Goal: Information Seeking & Learning: Learn about a topic

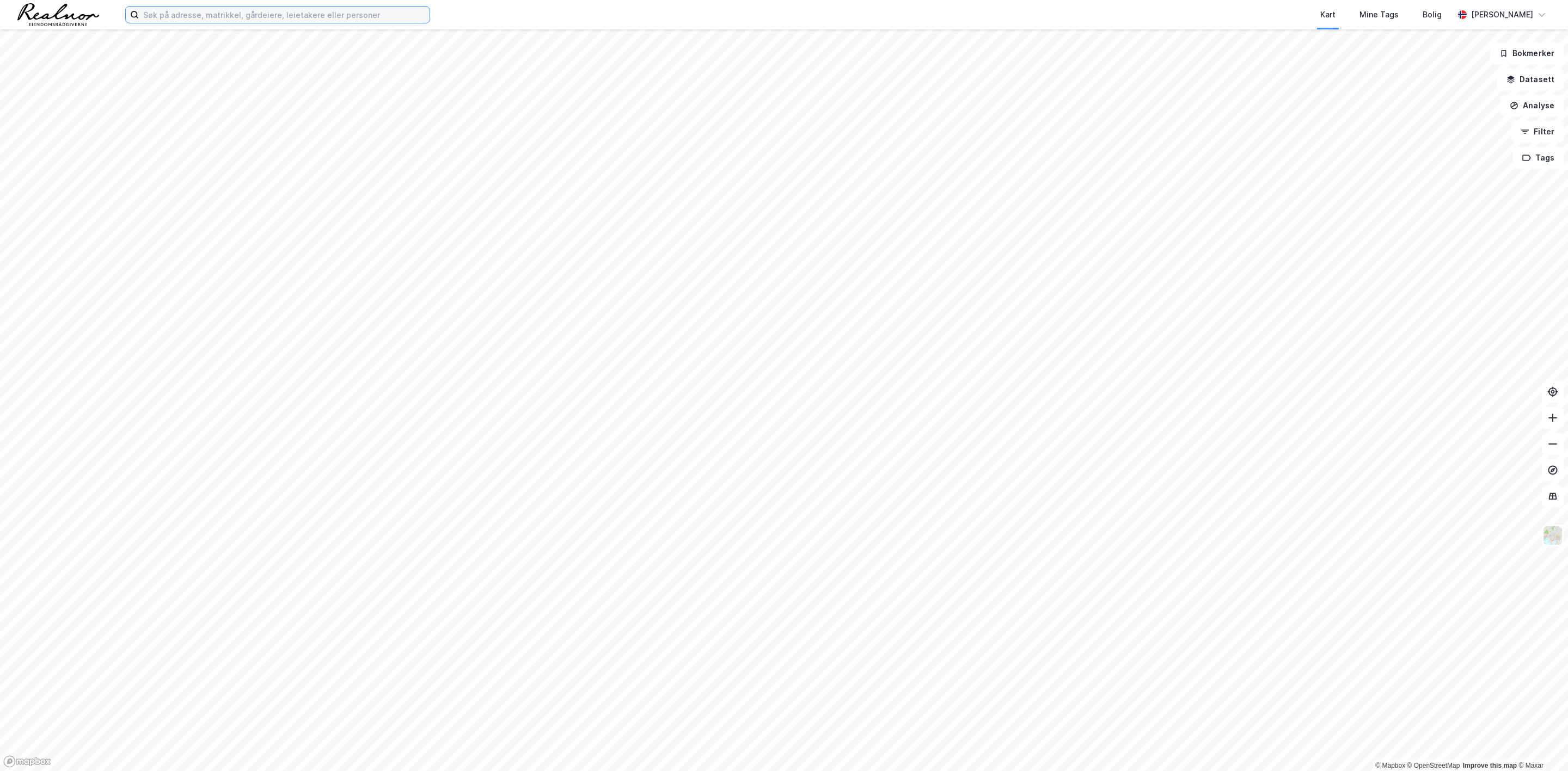
click at [384, 15] on input at bounding box center [284, 15] width 291 height 16
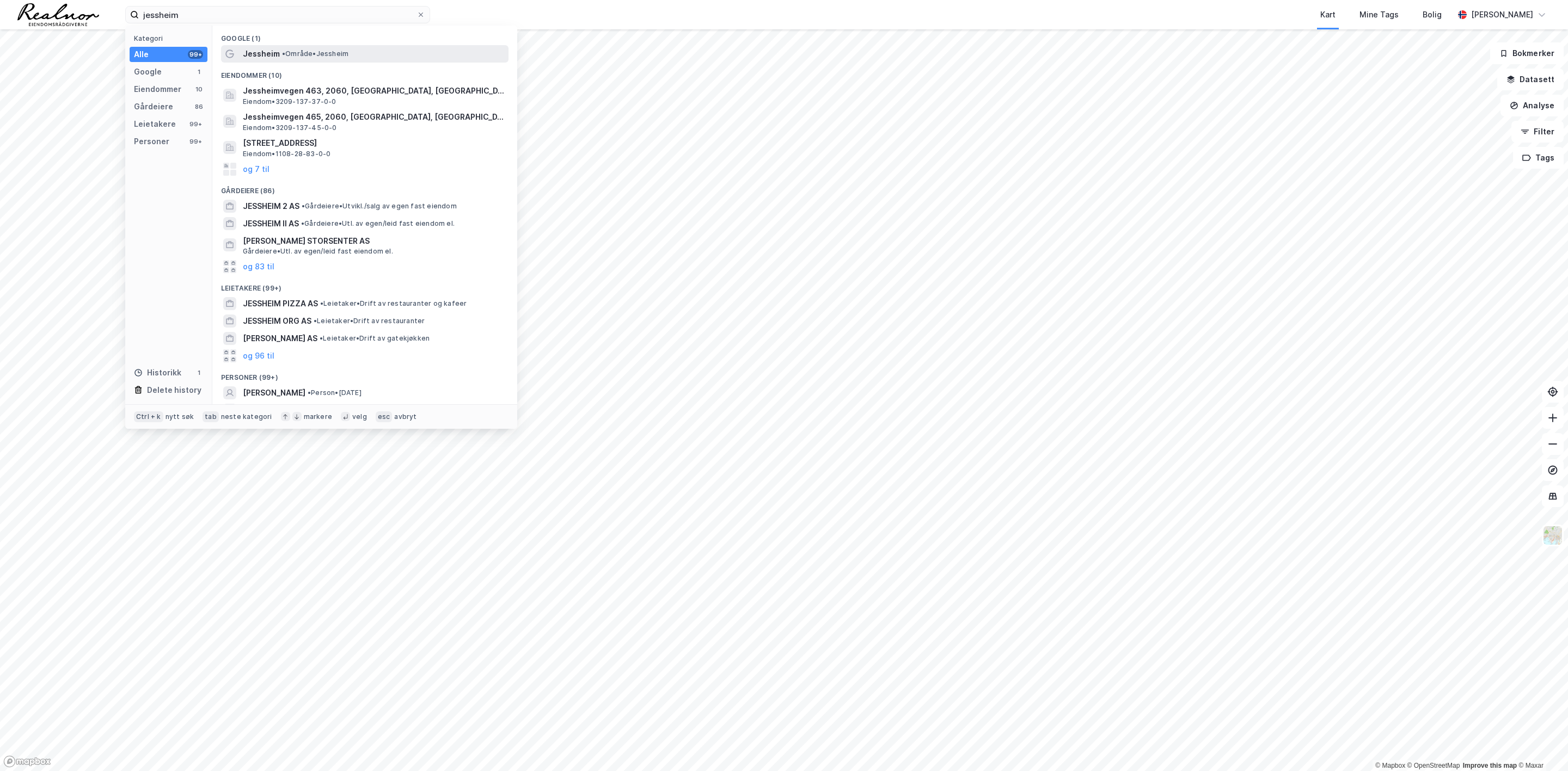
click at [273, 55] on span "Jessheim" at bounding box center [261, 54] width 37 height 13
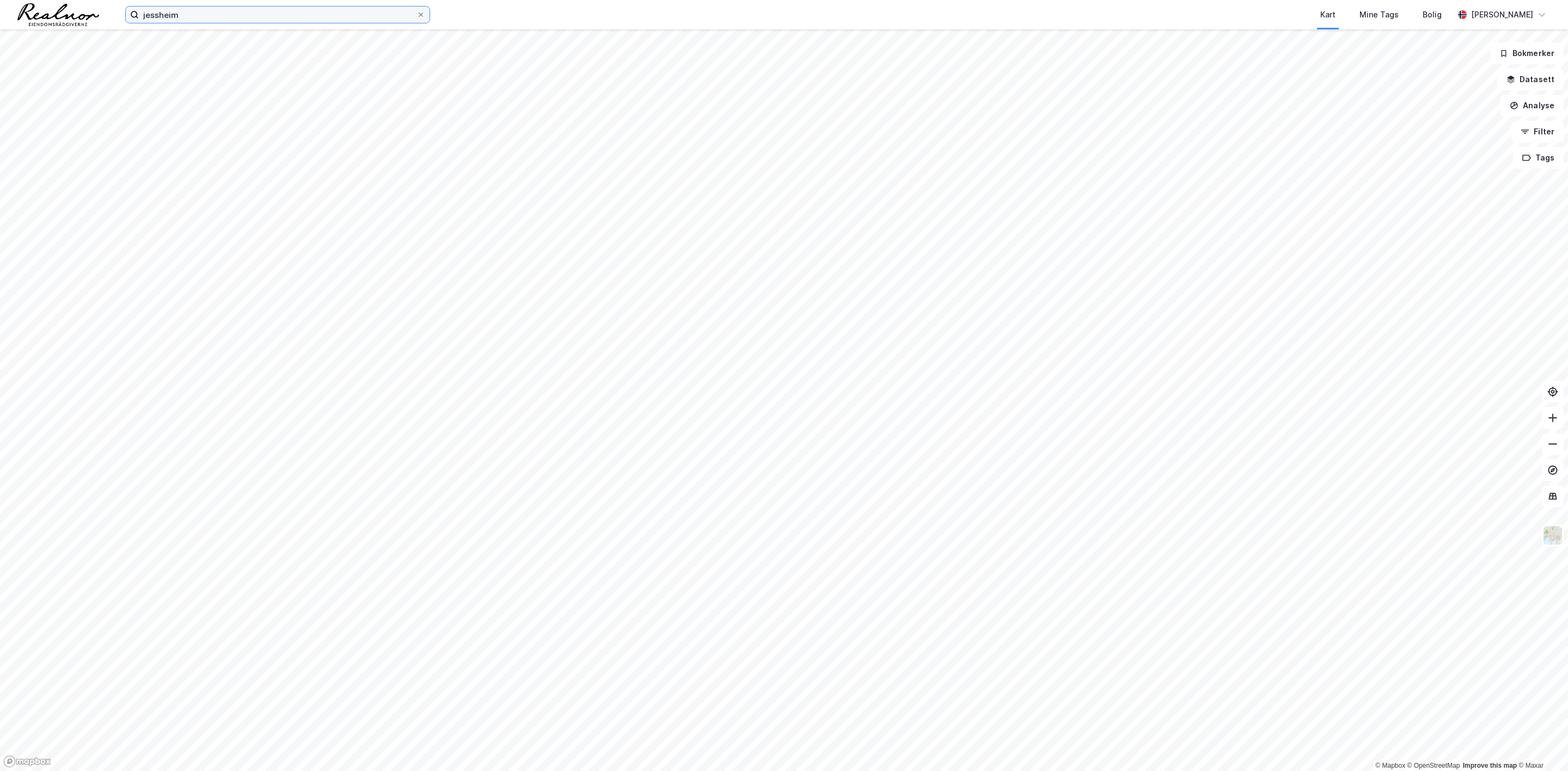
click at [211, 19] on input "jessheim" at bounding box center [278, 15] width 278 height 16
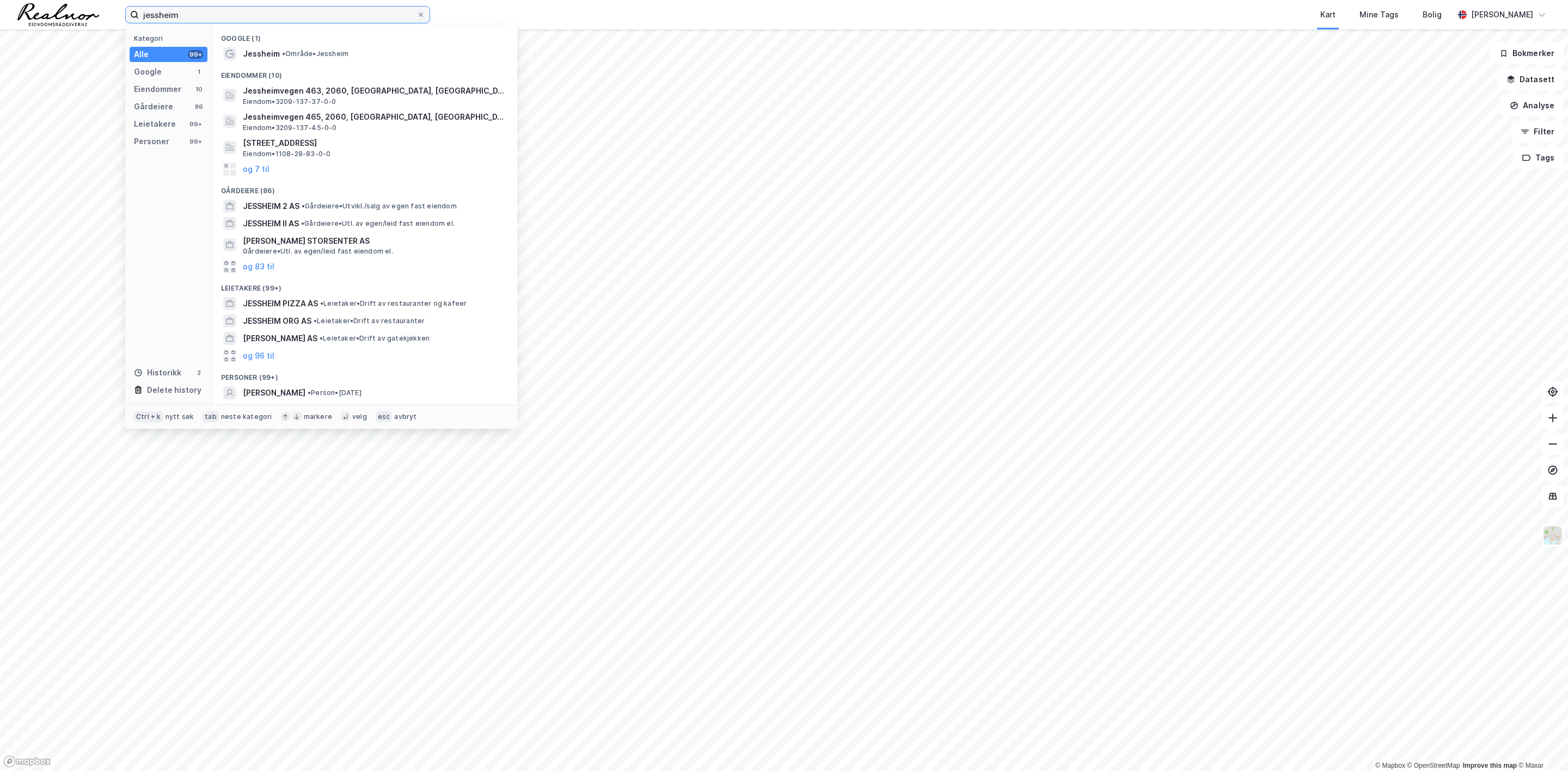
click at [211, 19] on input "jessheim" at bounding box center [278, 15] width 278 height 16
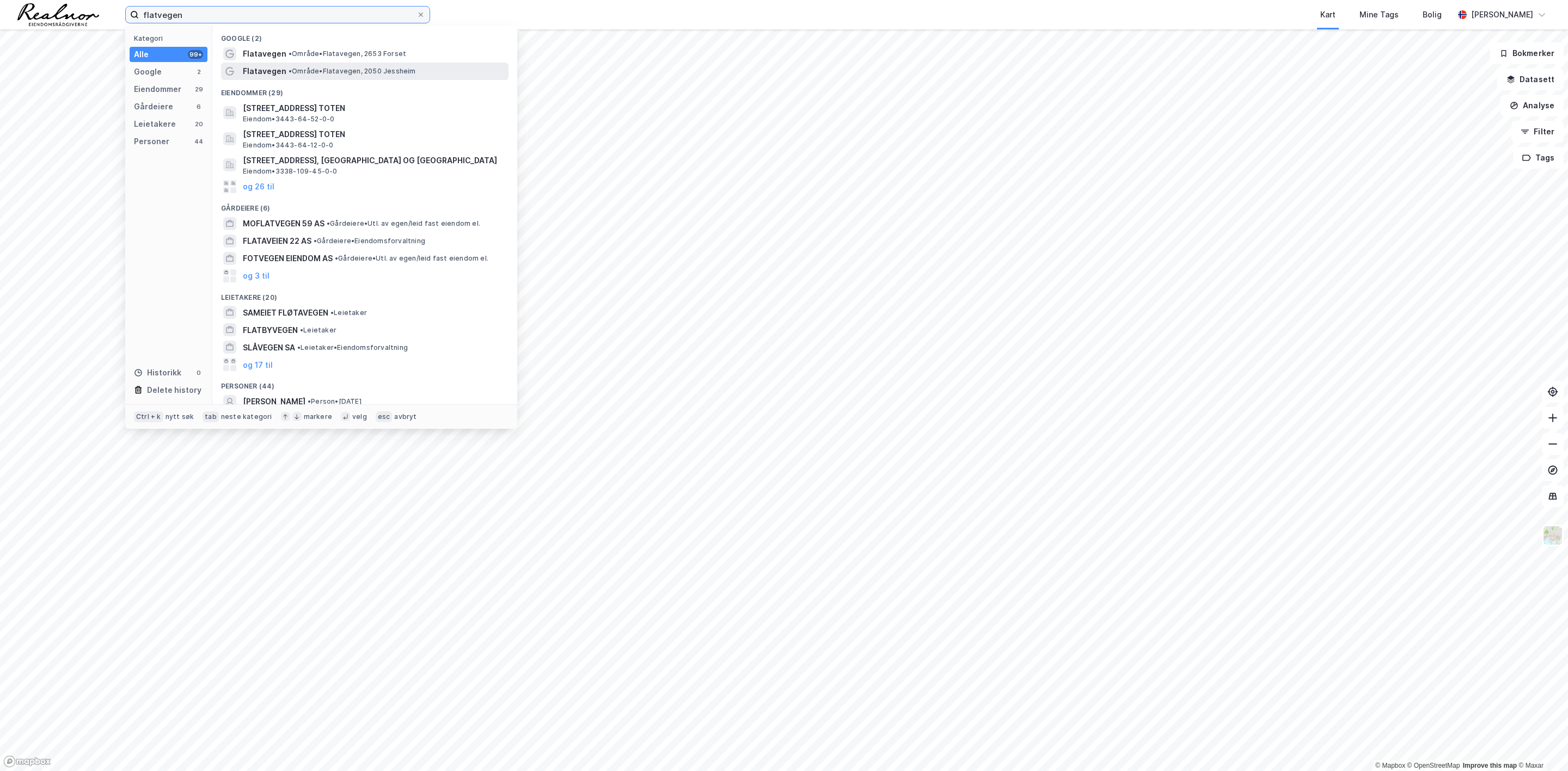
type input "flatvegen"
click at [391, 65] on div "Flatavegen • Område • [GEOGRAPHIC_DATA], 2050 [GEOGRAPHIC_DATA]" at bounding box center [374, 71] width 264 height 13
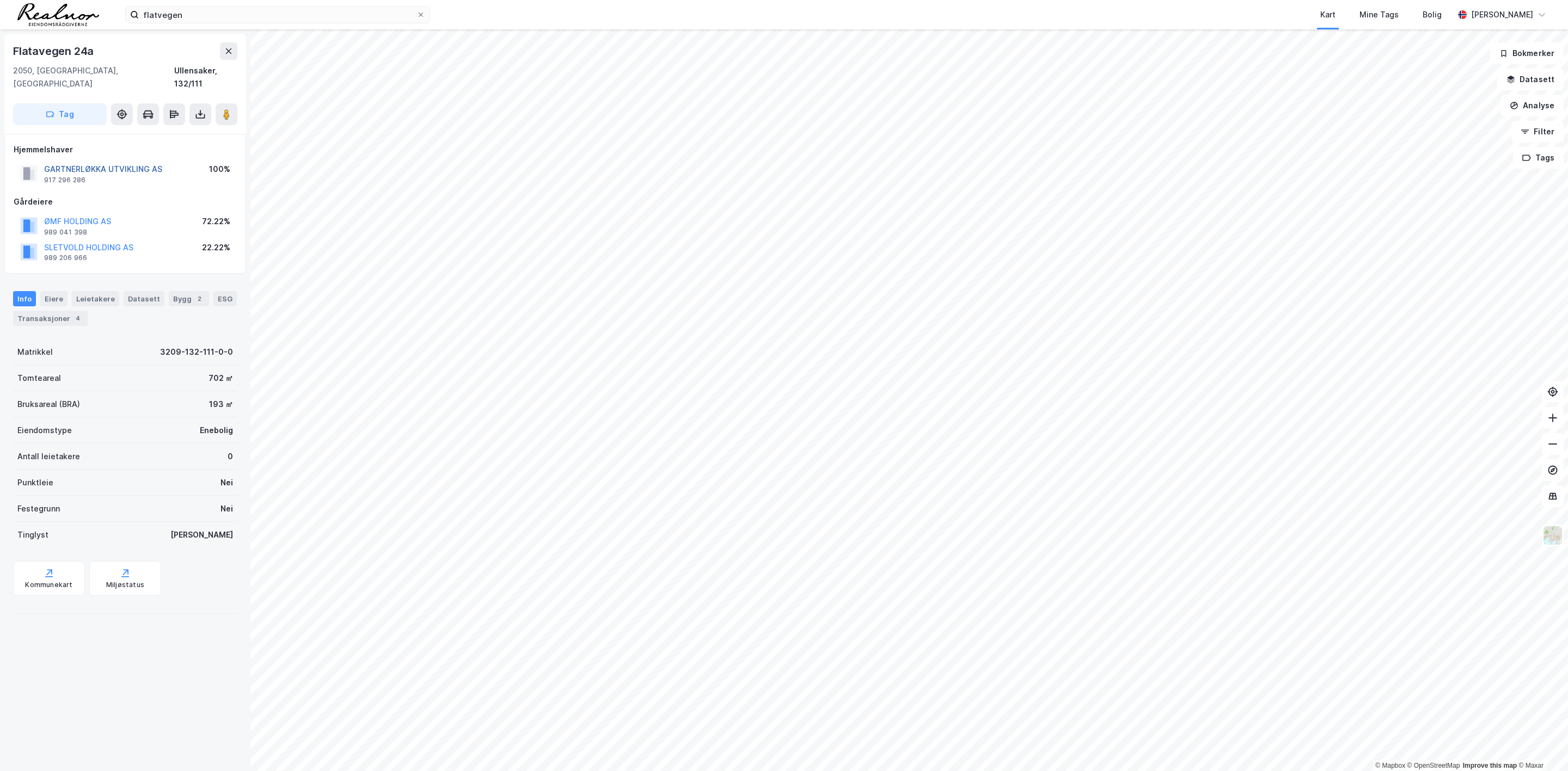
click at [0, 0] on button "GARTNERLØKKA UTVIKLING AS" at bounding box center [0, 0] width 0 height 0
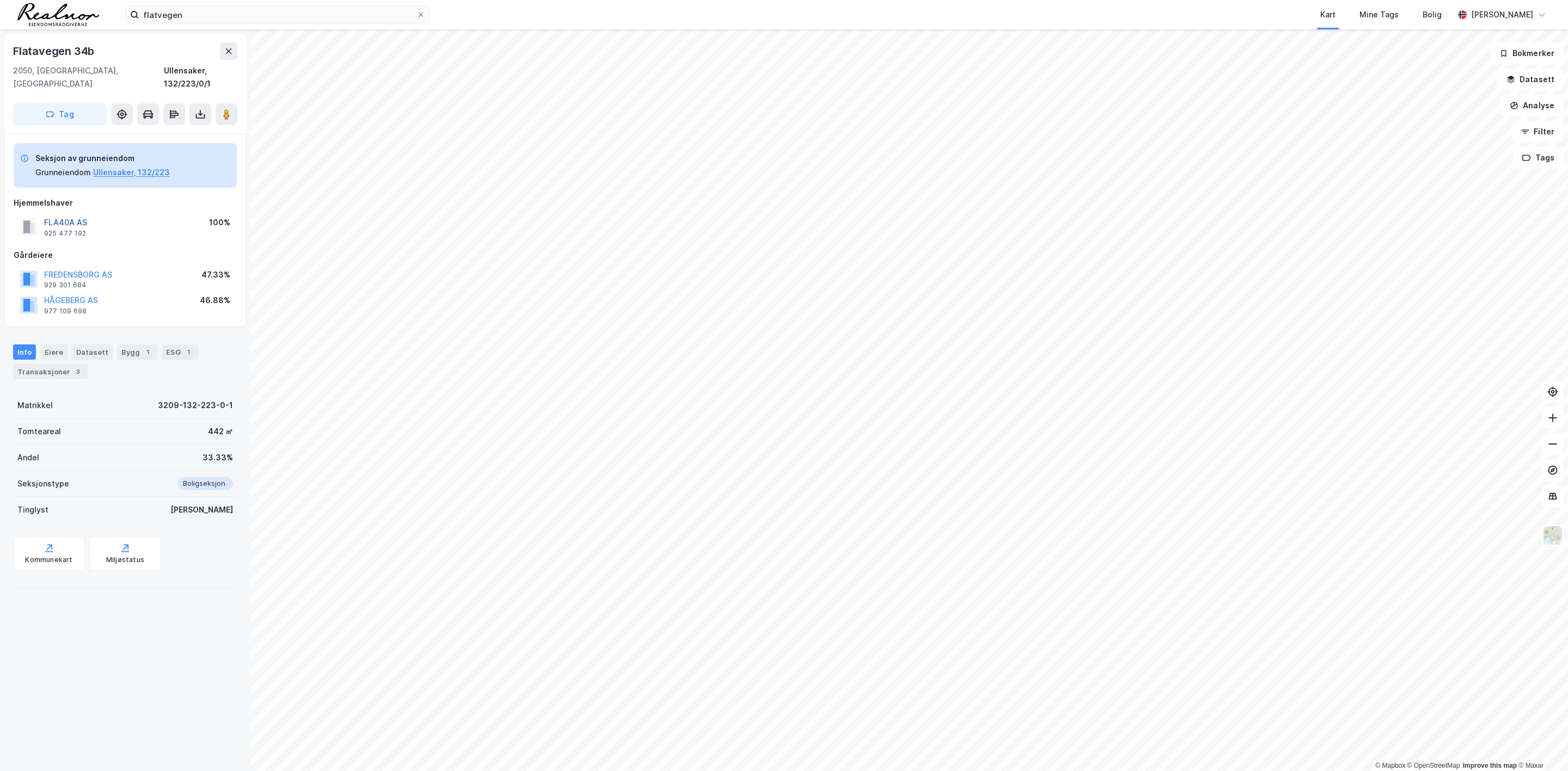
click at [0, 0] on button "FLA40A AS" at bounding box center [0, 0] width 0 height 0
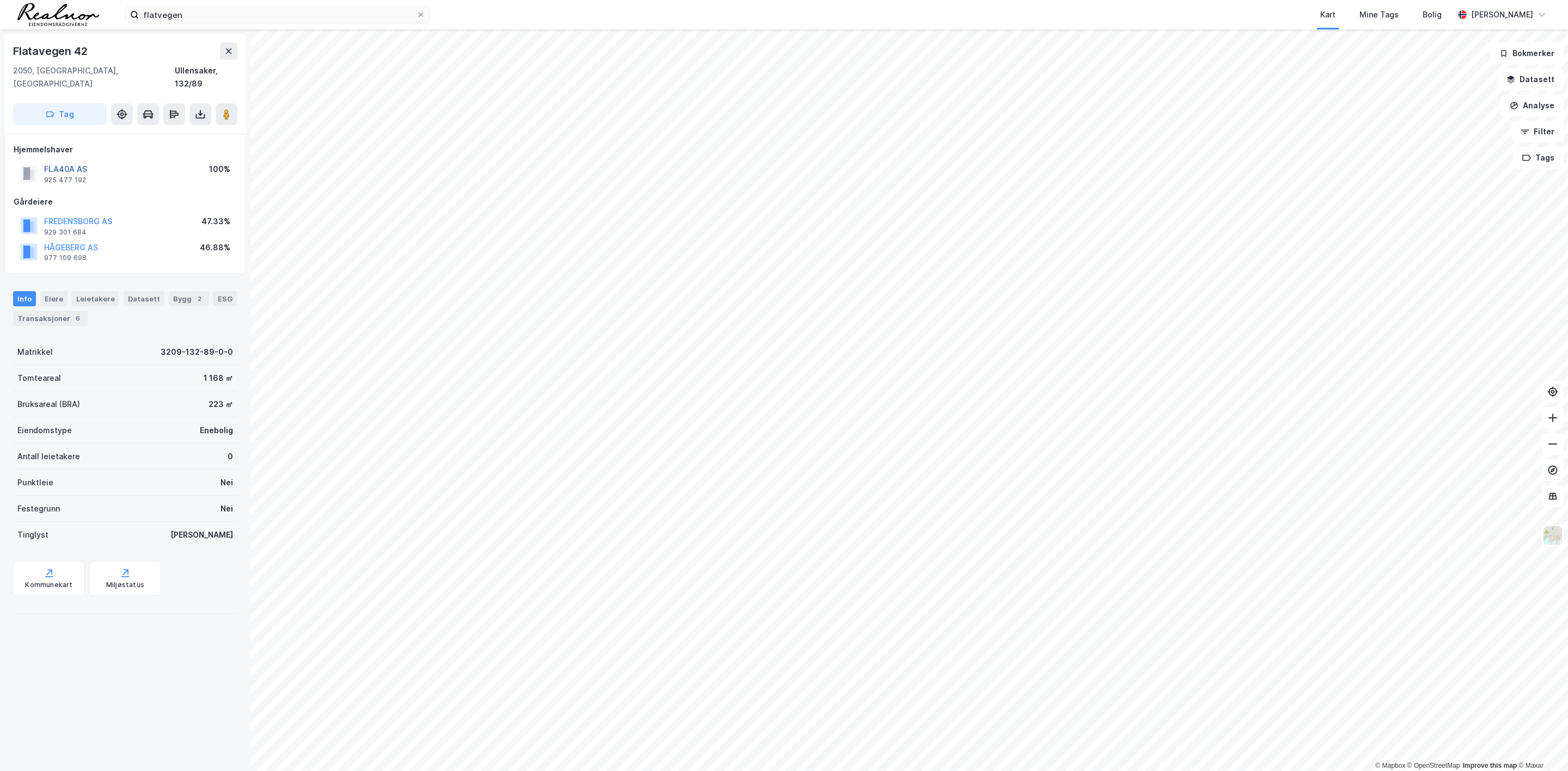
click at [0, 0] on button "FLA40A AS" at bounding box center [0, 0] width 0 height 0
